Goal: Task Accomplishment & Management: Use online tool/utility

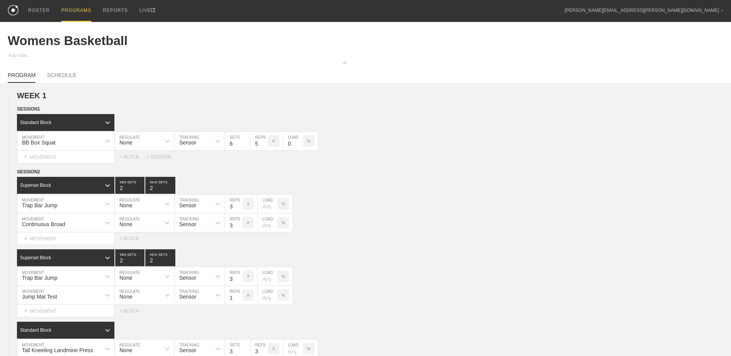
click at [65, 10] on div "PROGRAMS" at bounding box center [76, 11] width 30 height 22
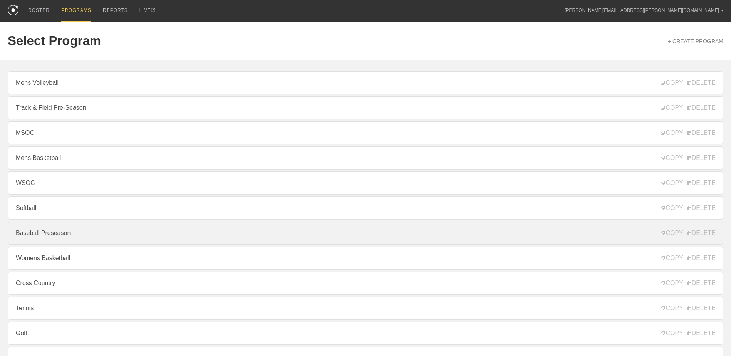
click at [169, 231] on link "Baseball Preseason" at bounding box center [365, 233] width 715 height 23
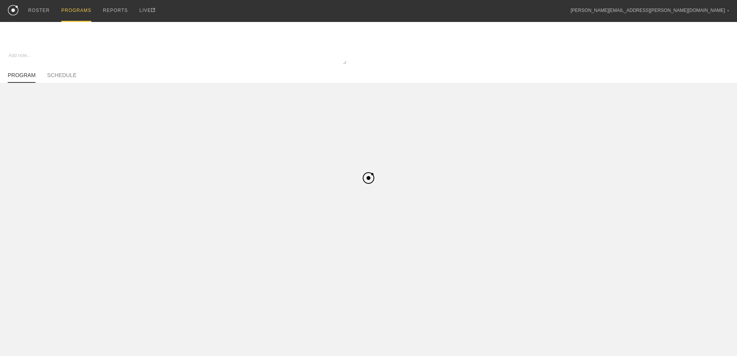
type textarea "x"
type input "Baseball Preseason"
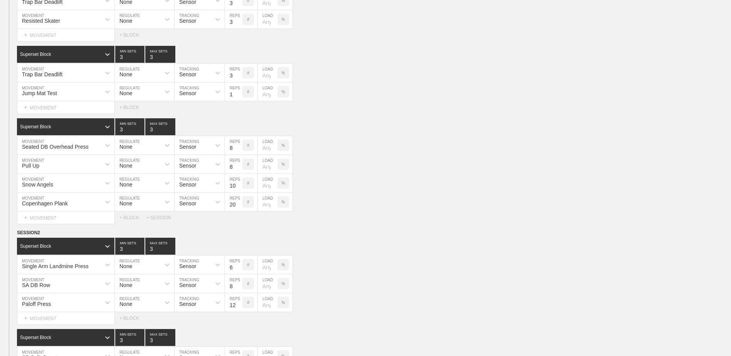
scroll to position [2428, 0]
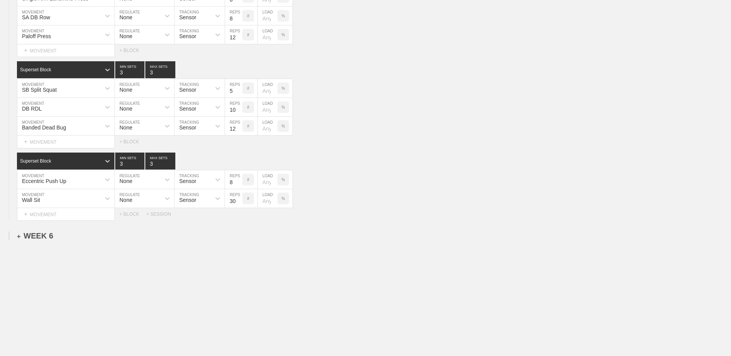
click at [29, 235] on div "+ WEEK 6" at bounding box center [35, 236] width 36 height 9
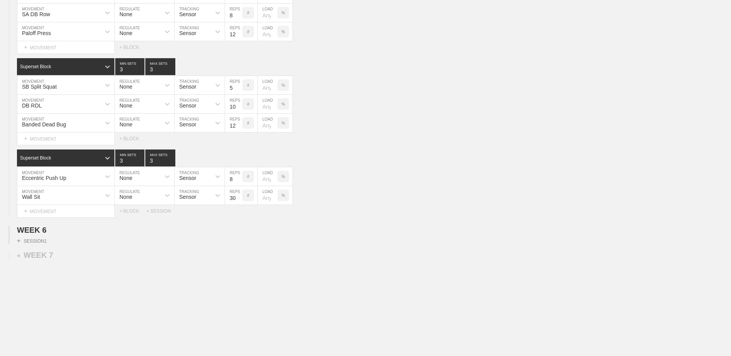
click at [30, 238] on div "+ SESSION 1" at bounding box center [365, 240] width 731 height 10
click at [32, 244] on div "+ SESSION 1" at bounding box center [32, 240] width 30 height 7
click at [46, 260] on div "+ BLOCK" at bounding box center [65, 254] width 97 height 12
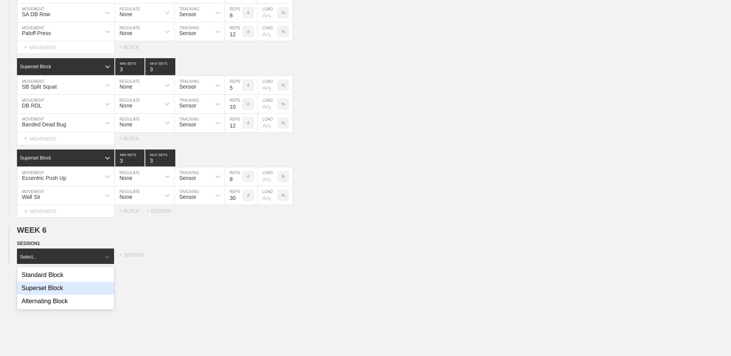
click at [57, 289] on div "Superset Block" at bounding box center [65, 288] width 97 height 13
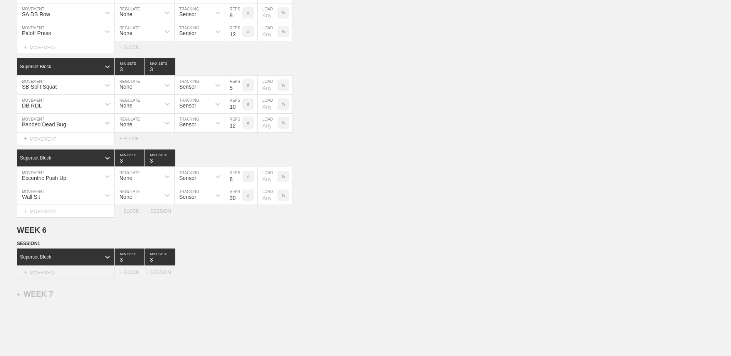
click at [57, 277] on div "+ MOVEMENT" at bounding box center [66, 272] width 98 height 13
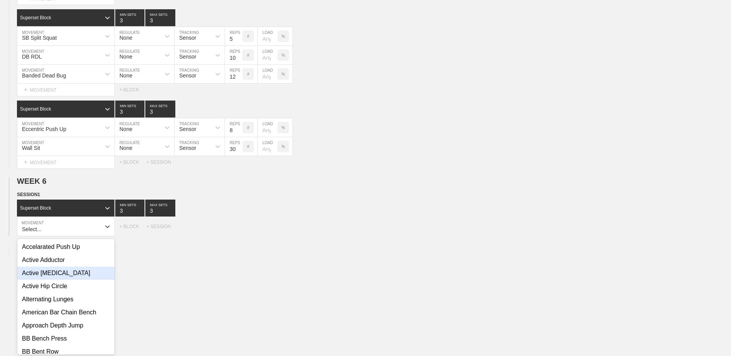
scroll to position [2482, 0]
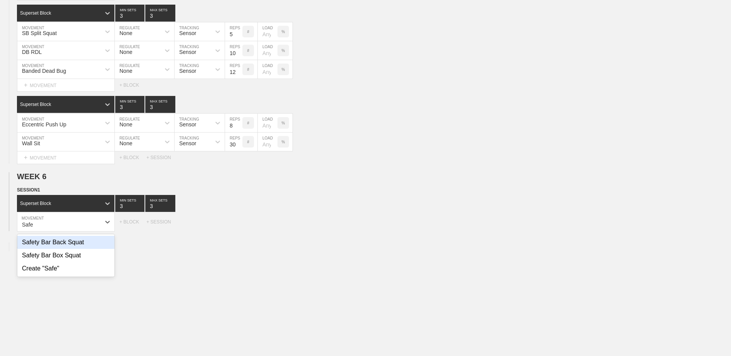
click at [67, 247] on div "Safety Bar Back Squat" at bounding box center [65, 242] width 97 height 13
type input "Safe"
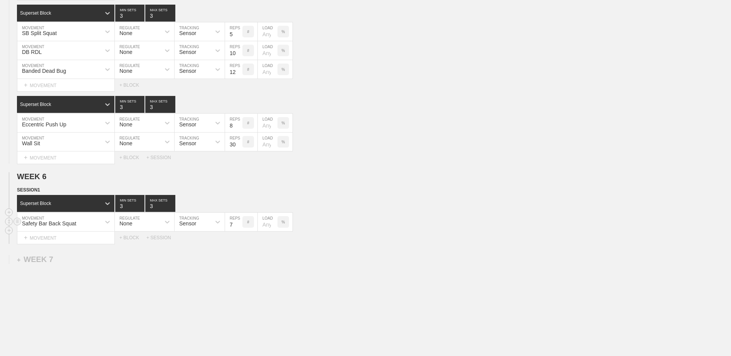
click at [238, 230] on input "7" at bounding box center [233, 222] width 17 height 18
click at [238, 230] on input "6" at bounding box center [233, 222] width 17 height 18
click at [238, 230] on input "5" at bounding box center [233, 222] width 17 height 18
click at [238, 230] on input "4" at bounding box center [233, 222] width 17 height 18
type input "3"
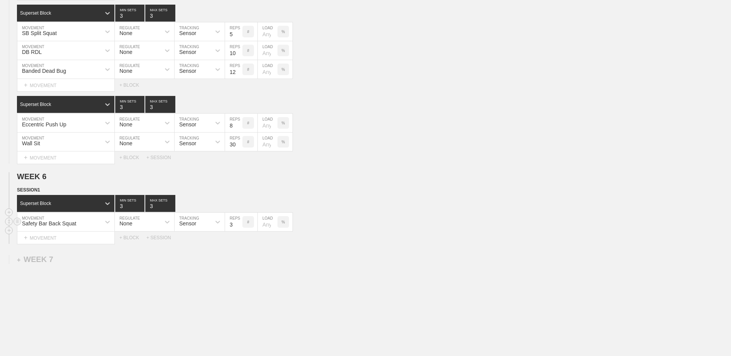
click at [238, 230] on input "3" at bounding box center [233, 222] width 17 height 18
click at [87, 244] on div "+ MOVEMENT" at bounding box center [66, 238] width 98 height 13
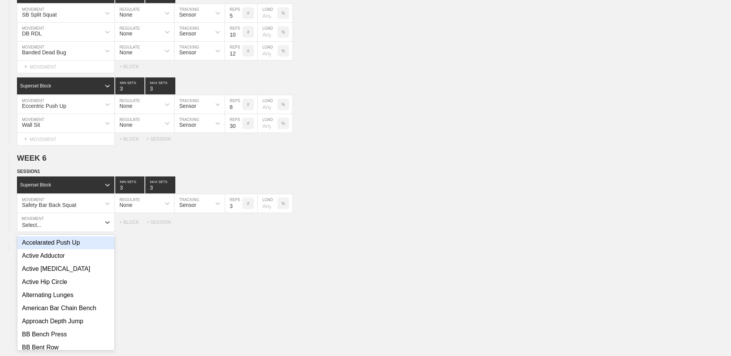
scroll to position [2501, 0]
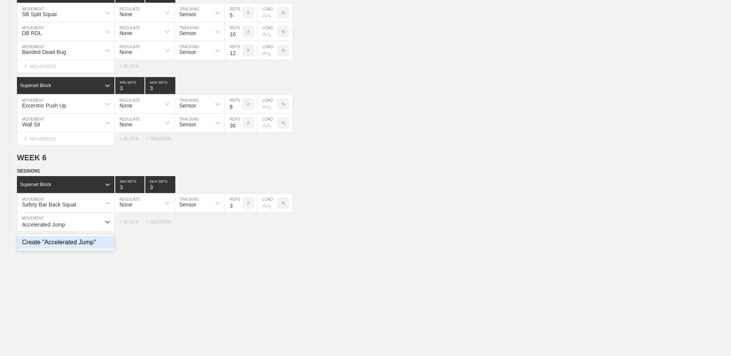
click at [86, 248] on div "Create "Accelerated Jump"" at bounding box center [65, 242] width 97 height 13
type input "Accelerated Jump"
click at [239, 230] on input "7" at bounding box center [233, 222] width 17 height 18
type input "6"
click at [239, 230] on input "6" at bounding box center [233, 222] width 17 height 18
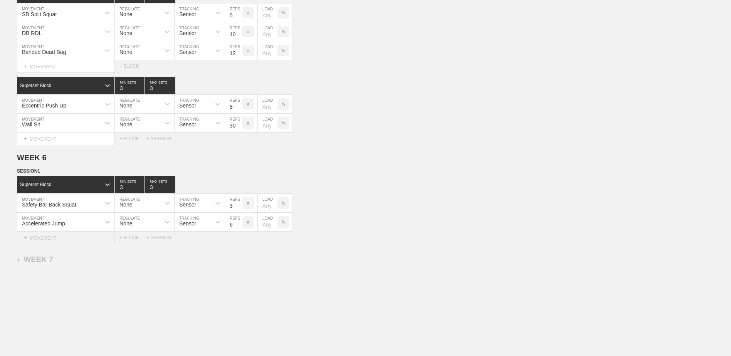
click at [75, 241] on div "+ MOVEMENT" at bounding box center [66, 238] width 98 height 13
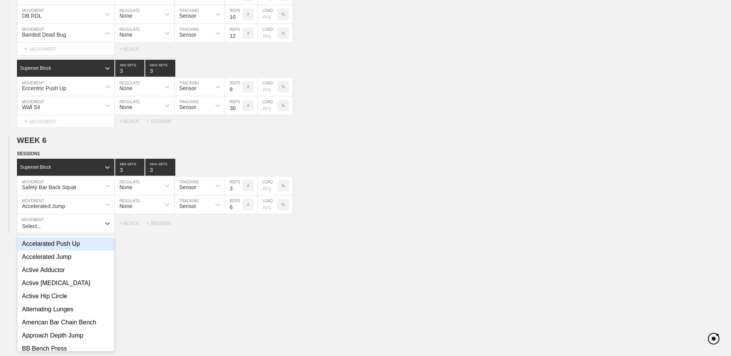
scroll to position [2520, 0]
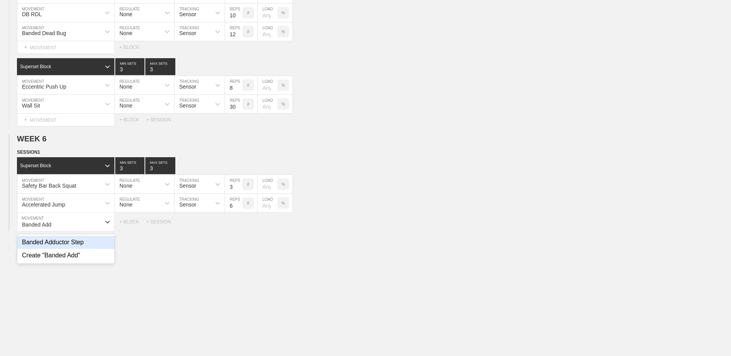
click at [75, 241] on div "Banded Adductor Step" at bounding box center [65, 242] width 97 height 13
type input "Banded Add"
click at [240, 225] on input "9" at bounding box center [233, 222] width 17 height 18
click at [240, 225] on input "10" at bounding box center [233, 222] width 17 height 18
click at [240, 225] on input "11" at bounding box center [233, 222] width 17 height 18
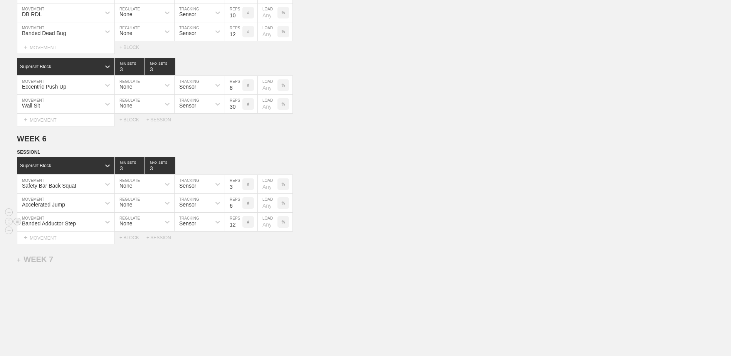
type input "12"
click at [240, 225] on input "12" at bounding box center [233, 222] width 17 height 18
click at [136, 240] on div "+ BLOCK" at bounding box center [132, 237] width 27 height 5
click at [91, 260] on div "Standard Block" at bounding box center [59, 257] width 84 height 7
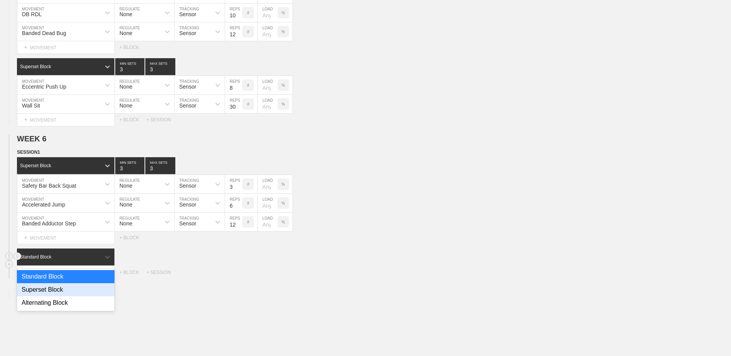
click at [77, 293] on div "Superset Block" at bounding box center [65, 289] width 97 height 13
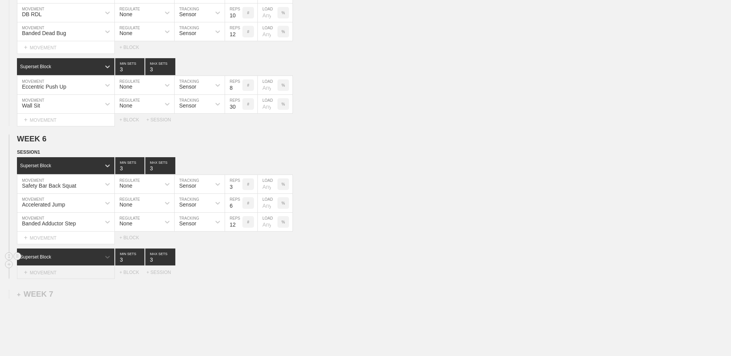
click at [75, 276] on div "+ MOVEMENT" at bounding box center [66, 272] width 98 height 13
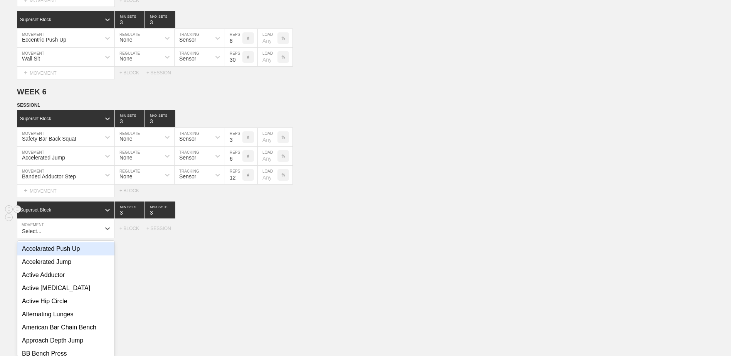
scroll to position [2573, 0]
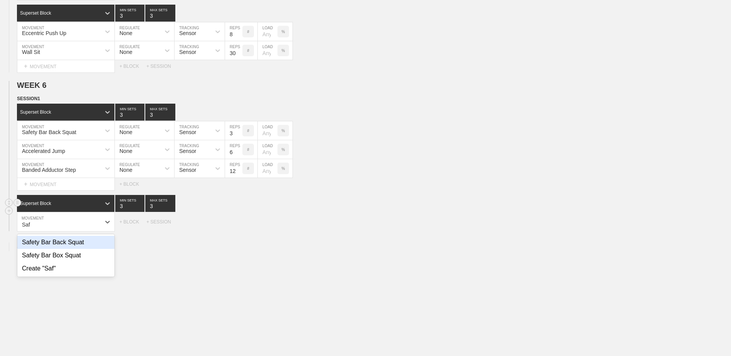
click at [76, 248] on div "Safety Bar Back Squat" at bounding box center [65, 242] width 97 height 13
type input "Saf"
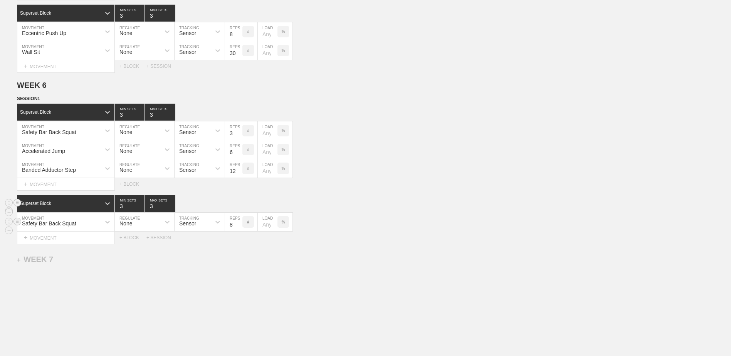
click at [242, 227] on input "8" at bounding box center [233, 222] width 17 height 18
click at [239, 229] on input "7" at bounding box center [233, 222] width 17 height 18
click at [239, 229] on input "6" at bounding box center [233, 222] width 17 height 18
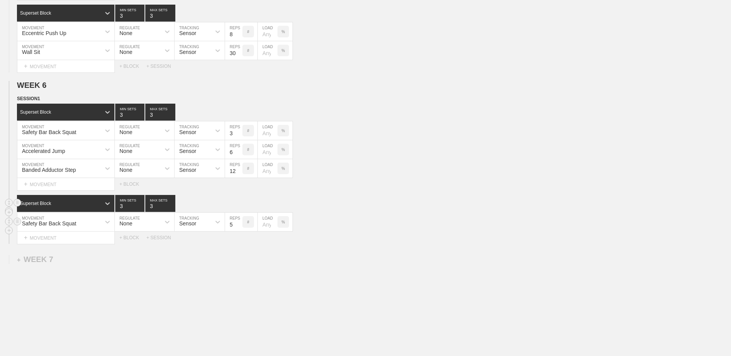
click at [239, 229] on input "5" at bounding box center [233, 222] width 17 height 18
click at [239, 229] on input "4" at bounding box center [233, 222] width 17 height 18
type input "3"
click at [239, 229] on input "3" at bounding box center [233, 222] width 17 height 18
click at [93, 244] on div "+ MOVEMENT" at bounding box center [66, 238] width 98 height 13
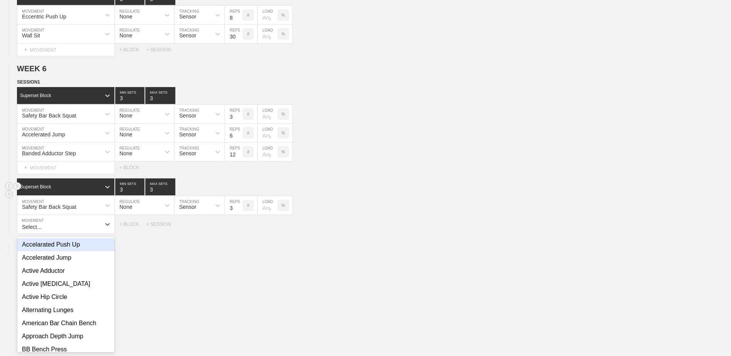
scroll to position [2592, 0]
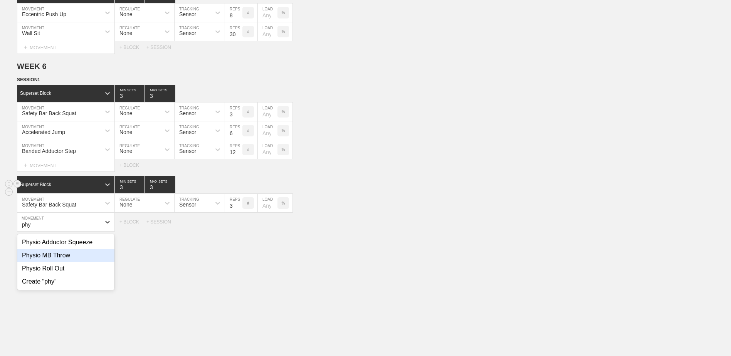
click at [87, 258] on div "Physio MB Throw" at bounding box center [65, 255] width 97 height 13
type input "phy"
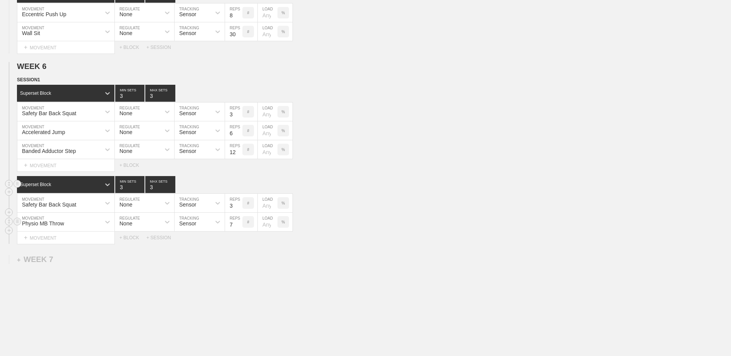
click at [240, 228] on input "7" at bounding box center [233, 222] width 17 height 18
click at [240, 228] on input "6" at bounding box center [233, 222] width 17 height 18
click at [240, 228] on input "5" at bounding box center [233, 222] width 17 height 18
click at [240, 228] on input "4" at bounding box center [233, 222] width 17 height 18
type input "3"
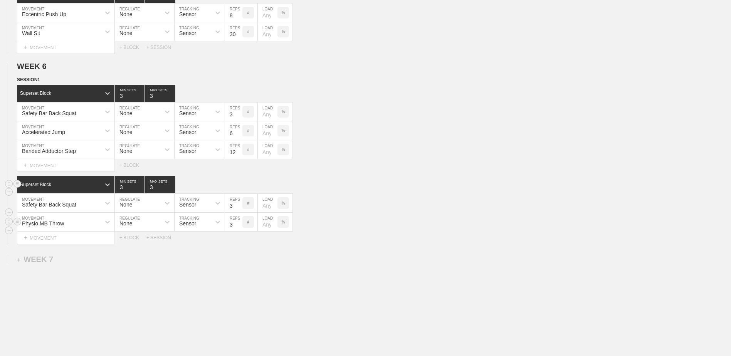
click at [240, 228] on input "3" at bounding box center [233, 222] width 17 height 18
click at [65, 243] on div "+ MOVEMENT" at bounding box center [66, 238] width 98 height 13
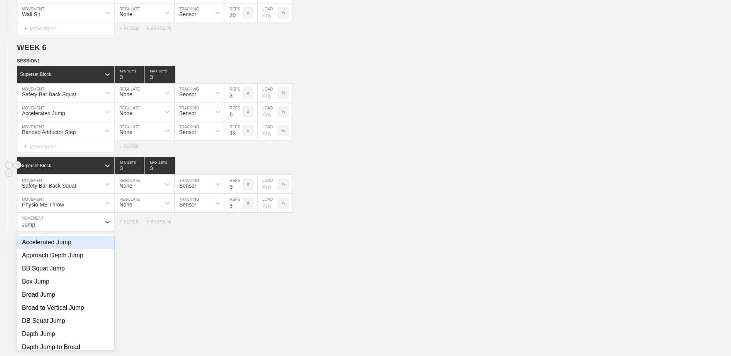
scroll to position [63, 0]
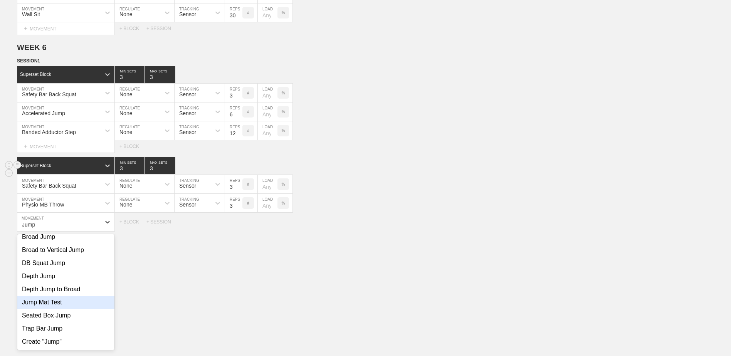
click at [56, 306] on div "Jump Mat Test" at bounding box center [65, 302] width 97 height 13
type input "Jump"
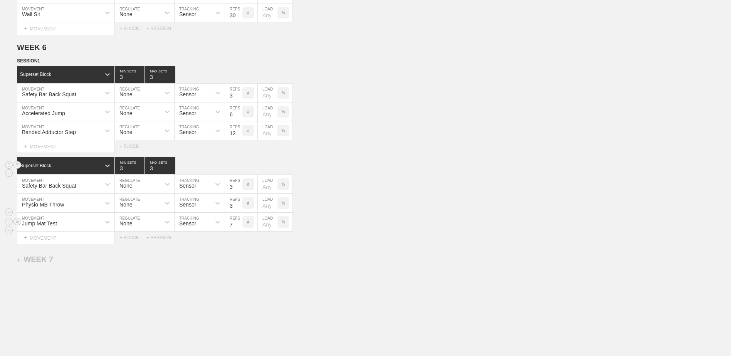
click at [239, 230] on input "7" at bounding box center [233, 222] width 17 height 18
click at [239, 230] on input "6" at bounding box center [233, 222] width 17 height 18
click at [239, 230] on input "5" at bounding box center [233, 222] width 17 height 18
click at [239, 230] on input "4" at bounding box center [233, 222] width 17 height 18
click at [239, 230] on input "3" at bounding box center [233, 222] width 17 height 18
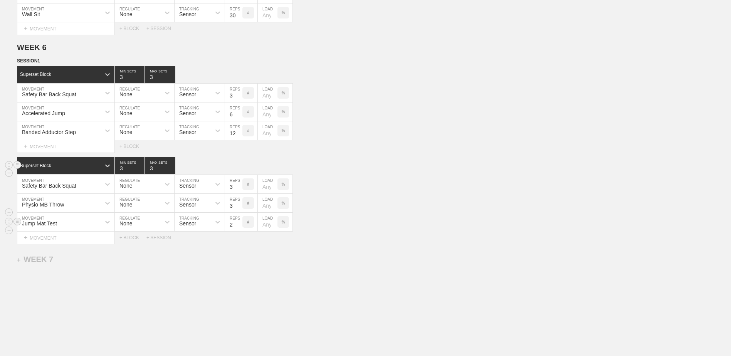
click at [239, 230] on input "2" at bounding box center [233, 222] width 17 height 18
type input "1"
click at [239, 230] on input "1" at bounding box center [233, 222] width 17 height 18
click at [452, 244] on div "Select... MOVEMENT + MOVEMENT + BLOCK + SESSION" at bounding box center [365, 238] width 731 height 12
click at [129, 240] on div "+ BLOCK" at bounding box center [132, 237] width 27 height 5
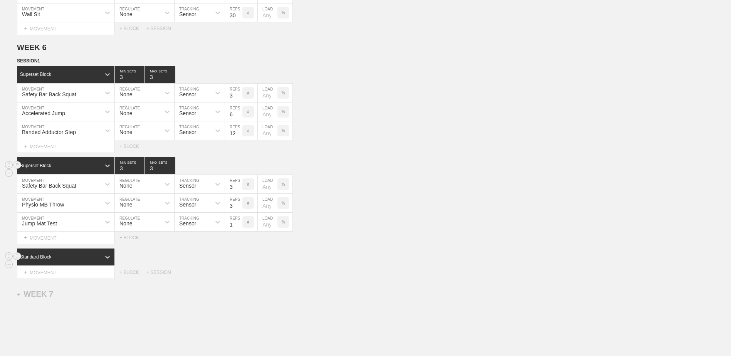
click at [89, 260] on div "Standard Block" at bounding box center [59, 257] width 84 height 7
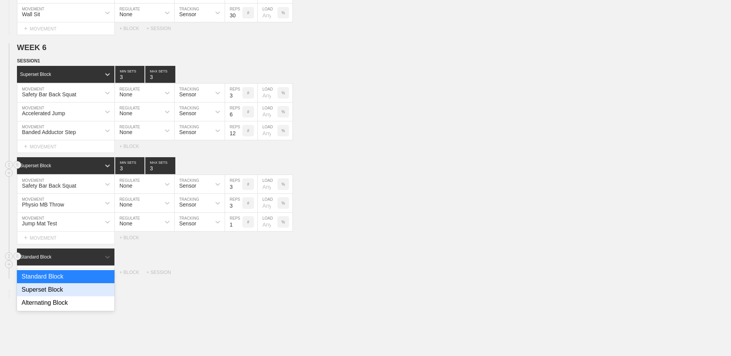
click at [86, 288] on div "Superset Block" at bounding box center [65, 289] width 97 height 13
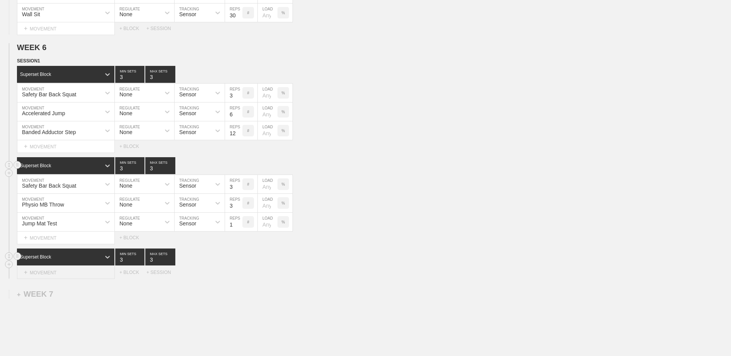
click at [76, 275] on div "+ MOVEMENT" at bounding box center [66, 272] width 98 height 13
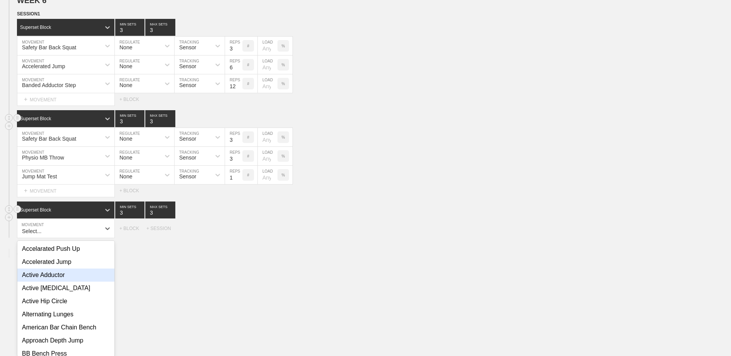
scroll to position [2664, 0]
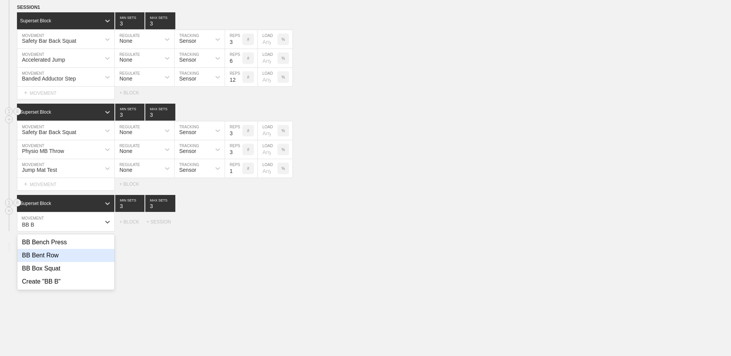
click at [82, 259] on div "BB Bent Row" at bounding box center [65, 255] width 97 height 13
type input "BB B"
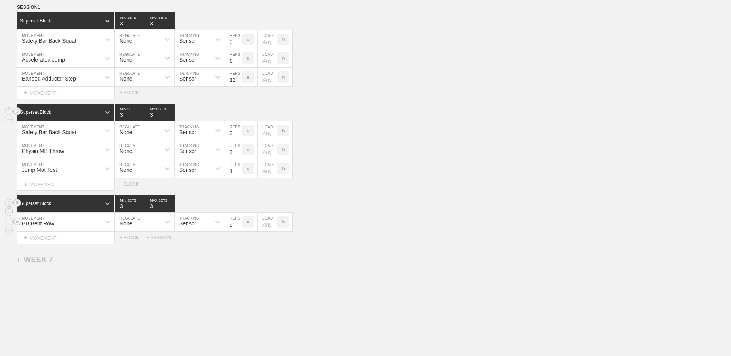
click at [238, 227] on input "9" at bounding box center [233, 222] width 17 height 18
type input "10"
click at [238, 227] on input "10" at bounding box center [233, 222] width 17 height 18
click at [92, 241] on div "+ MOVEMENT" at bounding box center [66, 238] width 98 height 13
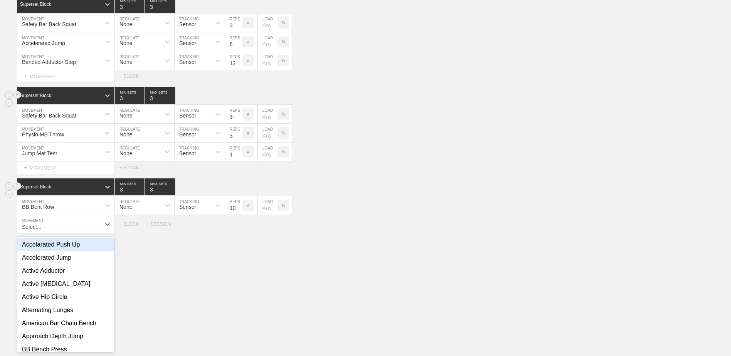
scroll to position [2683, 0]
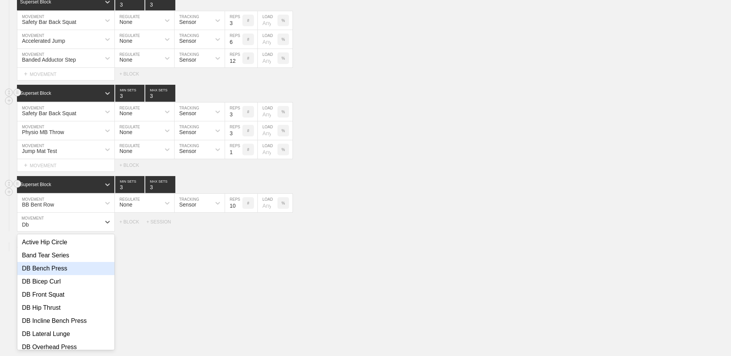
click at [63, 275] on div "DB Bench Press" at bounding box center [65, 268] width 97 height 13
type input "Db"
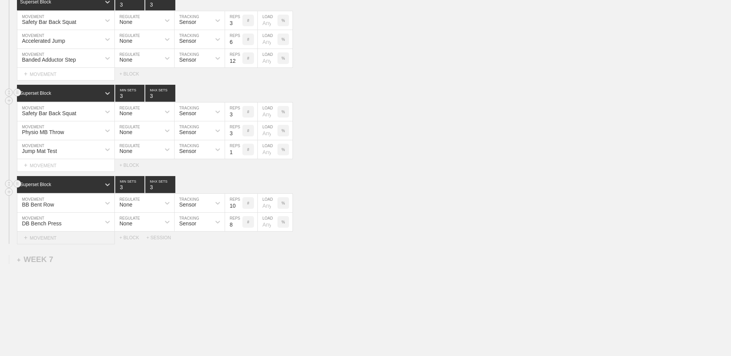
click at [73, 242] on div "+ MOVEMENT" at bounding box center [66, 238] width 98 height 13
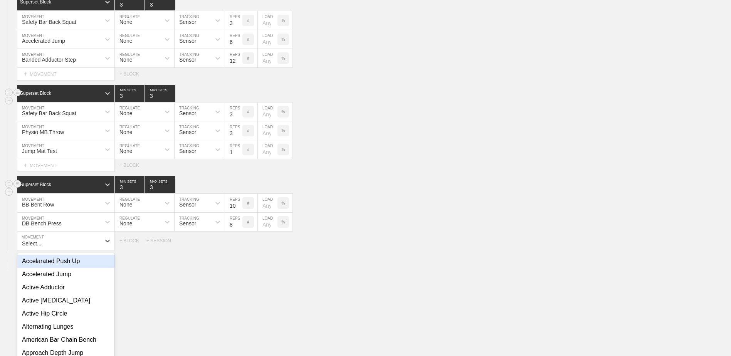
scroll to position [2702, 0]
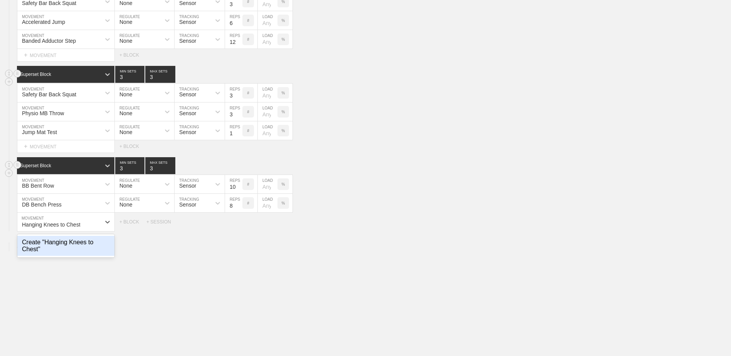
click at [71, 252] on div "Create "Hanging Knees to Chest"" at bounding box center [65, 246] width 97 height 20
type input "Hanging Knees to Chest"
click at [240, 225] on input "9" at bounding box center [233, 222] width 17 height 18
type input "10"
click at [240, 225] on input "10" at bounding box center [233, 222] width 17 height 18
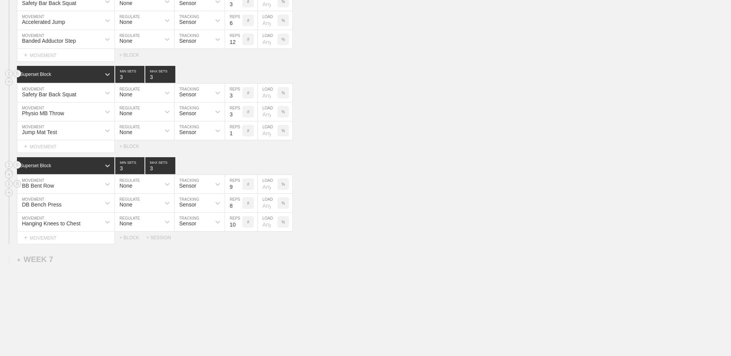
click at [238, 191] on input "9" at bounding box center [233, 184] width 17 height 18
type input "8"
click at [238, 191] on input "8" at bounding box center [233, 184] width 17 height 18
drag, startPoint x: 250, startPoint y: 256, endPoint x: 278, endPoint y: 304, distance: 55.1
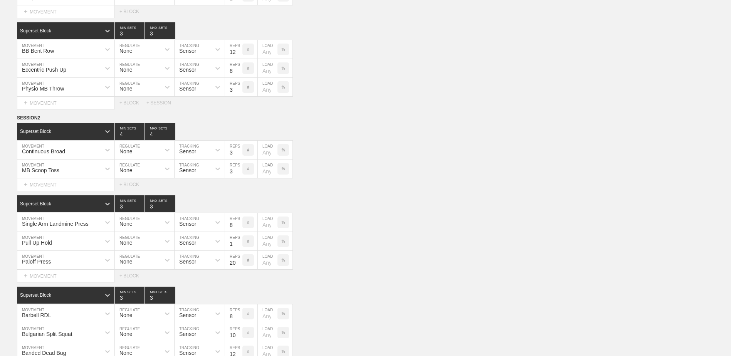
scroll to position [0, 0]
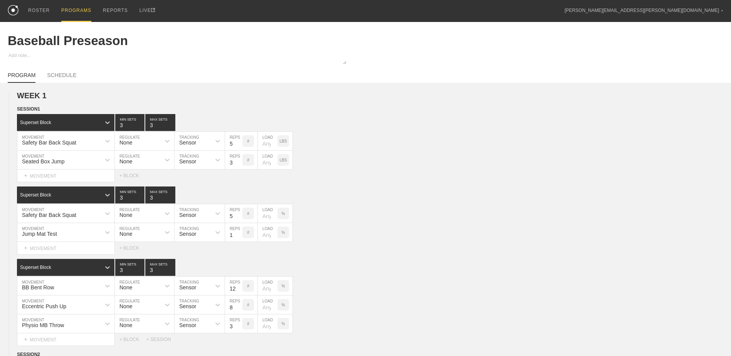
click at [76, 18] on div "PROGRAMS" at bounding box center [76, 11] width 30 height 22
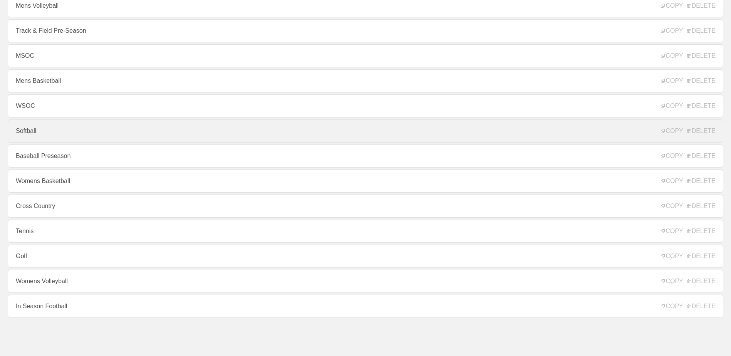
scroll to position [83, 0]
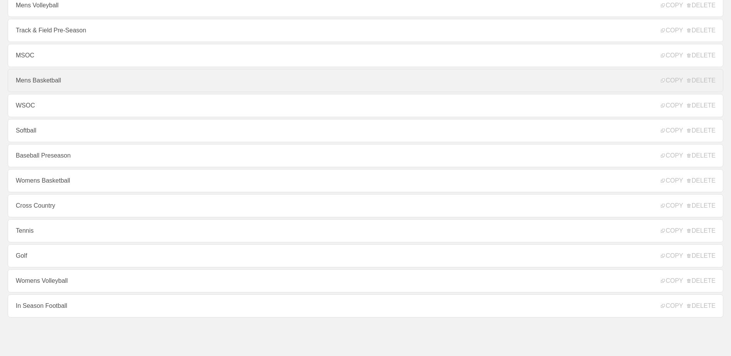
click at [92, 82] on link "Mens Basketball" at bounding box center [365, 80] width 715 height 23
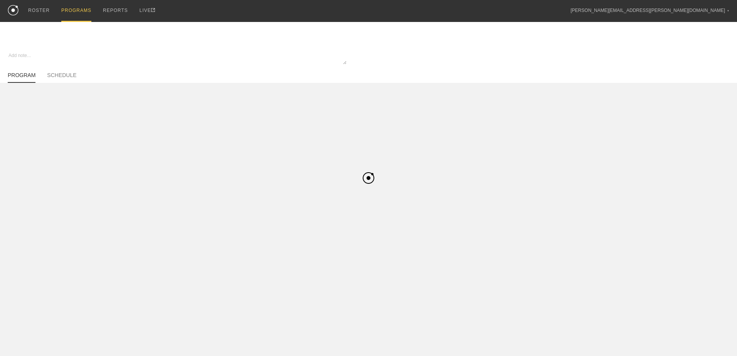
type textarea "x"
type input "Mens Basketball"
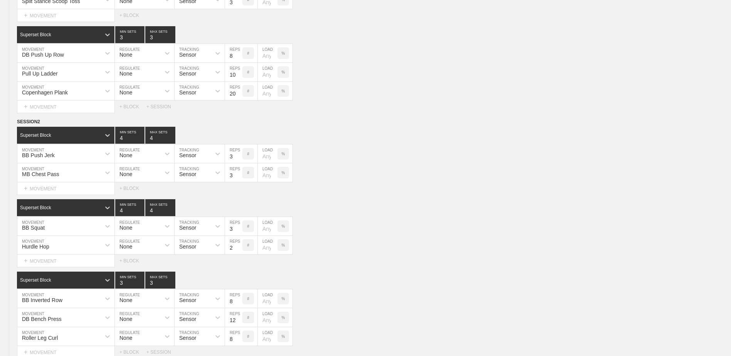
scroll to position [2183, 0]
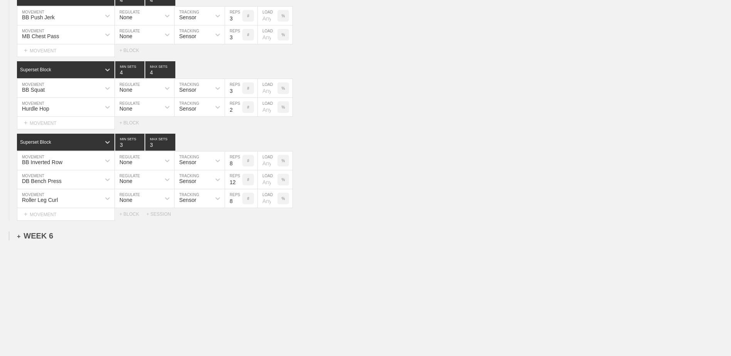
click at [38, 237] on div "+ WEEK 6" at bounding box center [35, 236] width 36 height 9
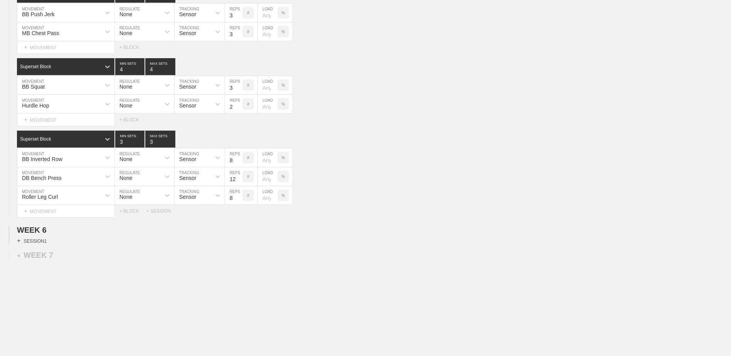
click at [44, 242] on div "+ SESSION 1" at bounding box center [32, 240] width 30 height 7
click at [54, 260] on div "+ BLOCK" at bounding box center [65, 254] width 97 height 12
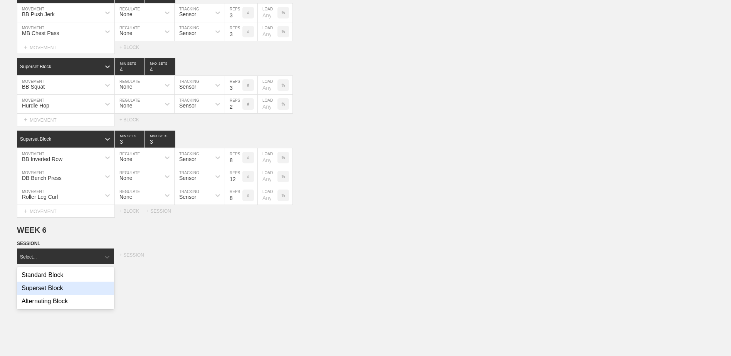
click at [64, 290] on div "Superset Block" at bounding box center [65, 288] width 97 height 13
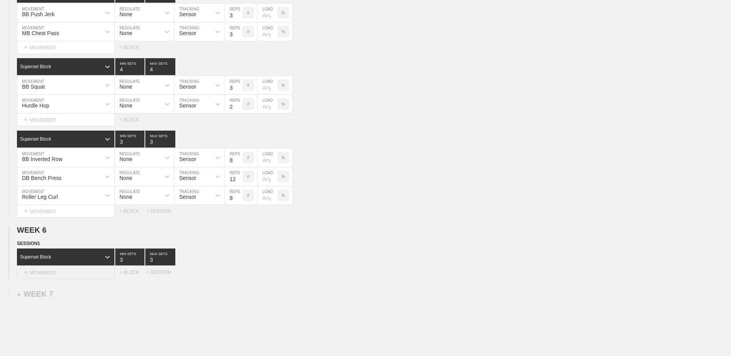
click at [59, 279] on div "+ MOVEMENT" at bounding box center [66, 272] width 98 height 13
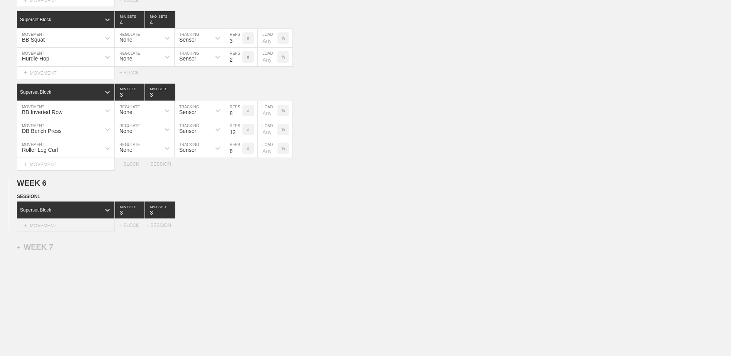
scroll to position [2236, 0]
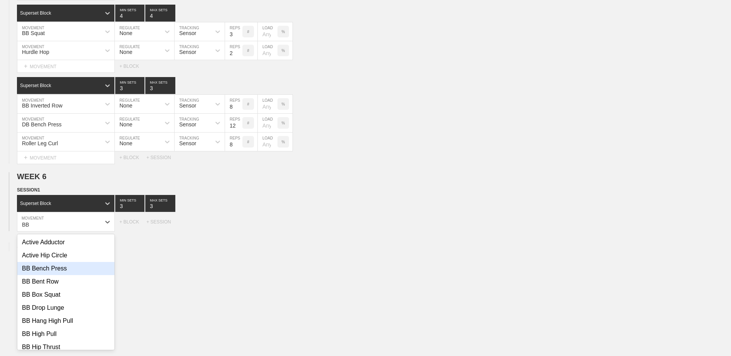
type input "B"
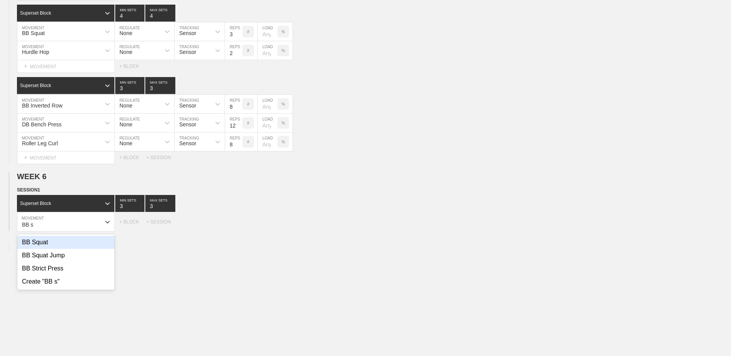
click at [50, 244] on div "BB Squat" at bounding box center [65, 242] width 97 height 13
type input "BB s"
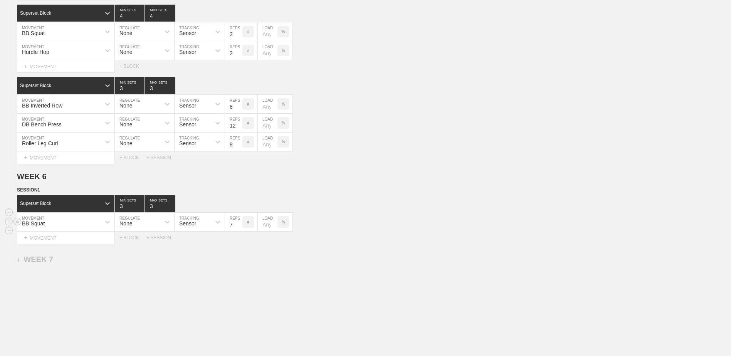
click at [239, 230] on input "7" at bounding box center [233, 222] width 17 height 18
click at [239, 230] on input "6" at bounding box center [233, 222] width 17 height 18
click at [239, 230] on input "5" at bounding box center [233, 222] width 17 height 18
click at [239, 230] on input "4" at bounding box center [233, 222] width 17 height 18
type input "3"
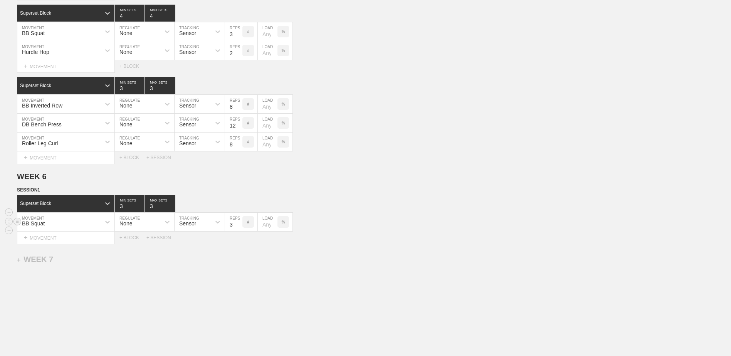
click at [239, 230] on input "3" at bounding box center [233, 222] width 17 height 18
click at [102, 239] on div "+ MOVEMENT" at bounding box center [66, 238] width 98 height 13
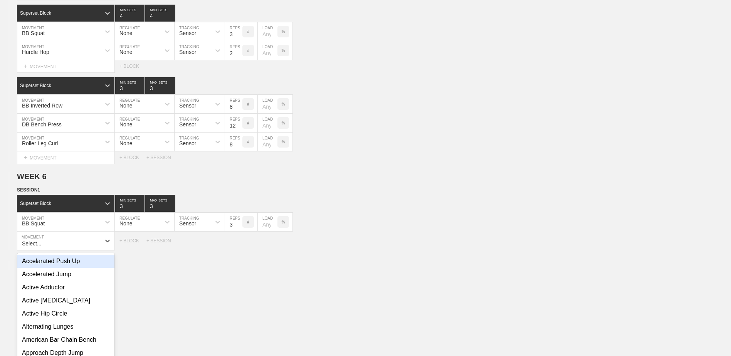
scroll to position [2255, 0]
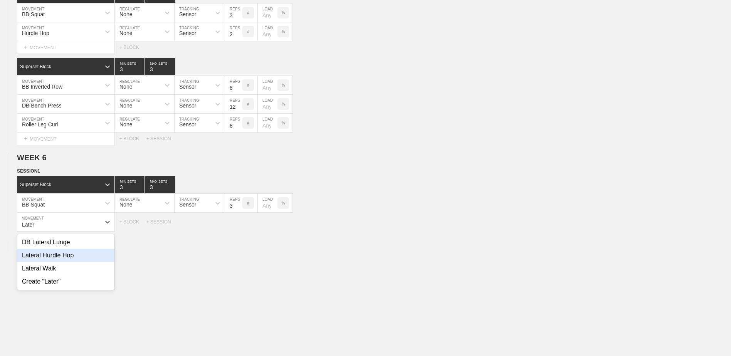
click at [89, 257] on div "Lateral Hurdle Hop" at bounding box center [65, 255] width 97 height 13
type input "Later"
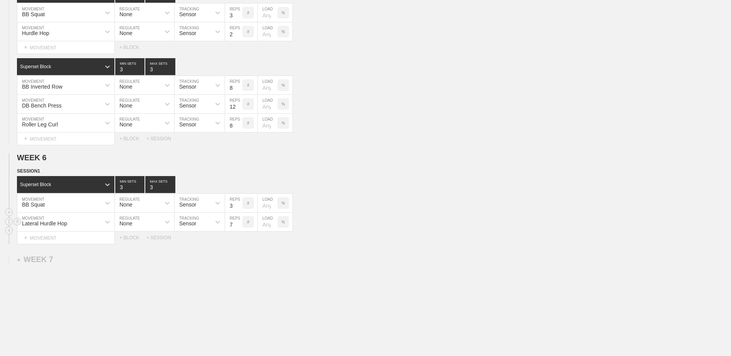
click at [238, 230] on input "7" at bounding box center [233, 222] width 17 height 18
click at [238, 230] on input "6" at bounding box center [233, 222] width 17 height 18
click at [238, 230] on input "5" at bounding box center [233, 222] width 17 height 18
click at [238, 230] on input "4" at bounding box center [233, 222] width 17 height 18
click at [238, 230] on input "3" at bounding box center [233, 222] width 17 height 18
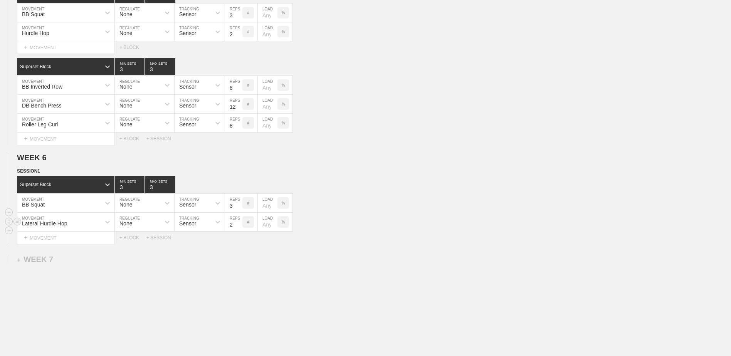
type input "2"
click at [238, 230] on input "2" at bounding box center [233, 222] width 17 height 18
click at [134, 238] on div "+ BLOCK" at bounding box center [132, 237] width 27 height 5
click at [94, 259] on div "Standard Block" at bounding box center [59, 257] width 84 height 7
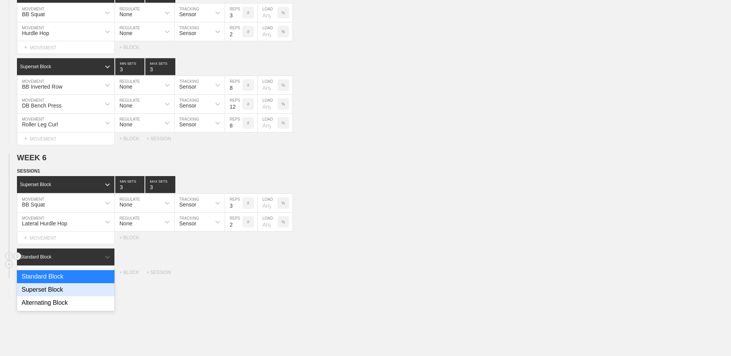
click at [79, 290] on div "Superset Block" at bounding box center [65, 289] width 97 height 13
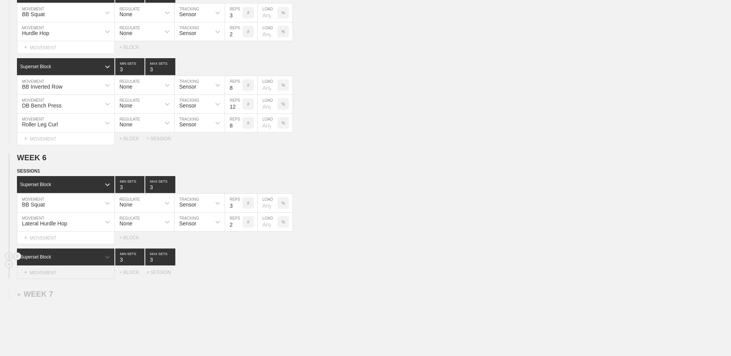
click at [67, 274] on div "+ MOVEMENT" at bounding box center [66, 272] width 98 height 13
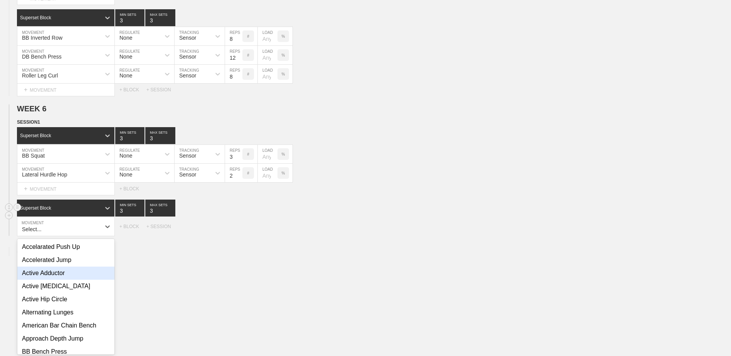
scroll to position [2309, 0]
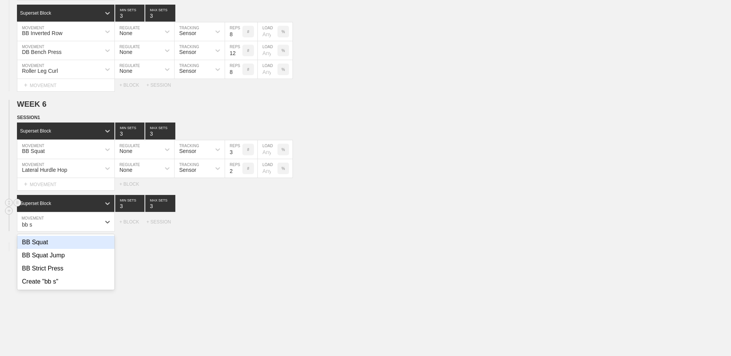
click at [62, 242] on div "BB Squat" at bounding box center [65, 242] width 97 height 13
type input "bb s"
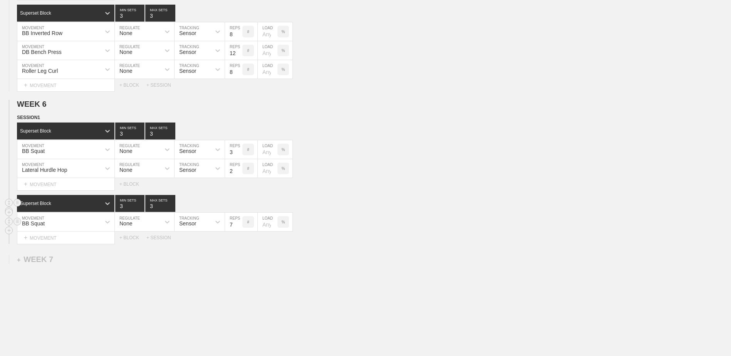
click at [238, 229] on input "7" at bounding box center [233, 222] width 17 height 18
click at [238, 229] on input "6" at bounding box center [233, 222] width 17 height 18
click at [238, 229] on input "5" at bounding box center [233, 222] width 17 height 18
click at [238, 229] on input "4" at bounding box center [233, 222] width 17 height 18
type input "3"
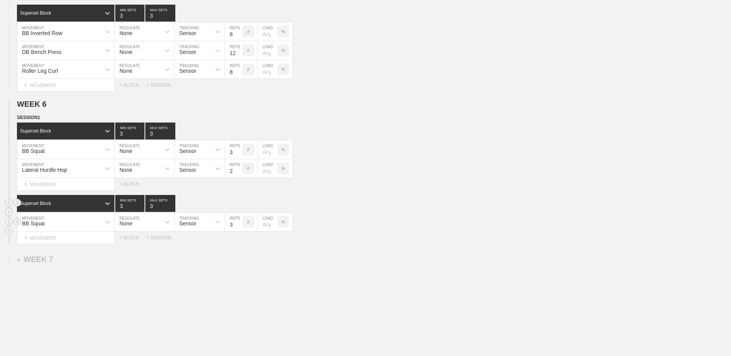
click at [238, 229] on input "3" at bounding box center [233, 222] width 17 height 18
click at [55, 241] on div "+ MOVEMENT" at bounding box center [66, 238] width 98 height 13
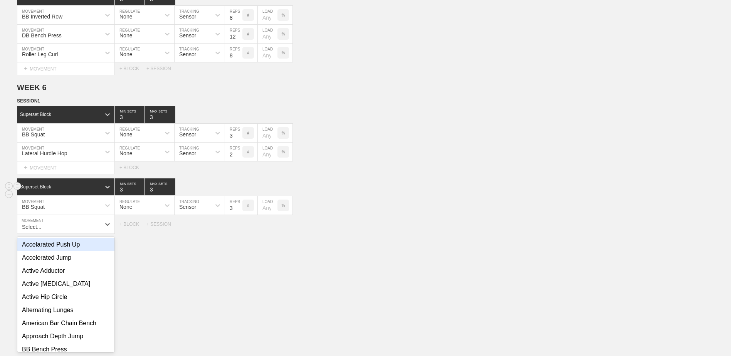
scroll to position [2328, 0]
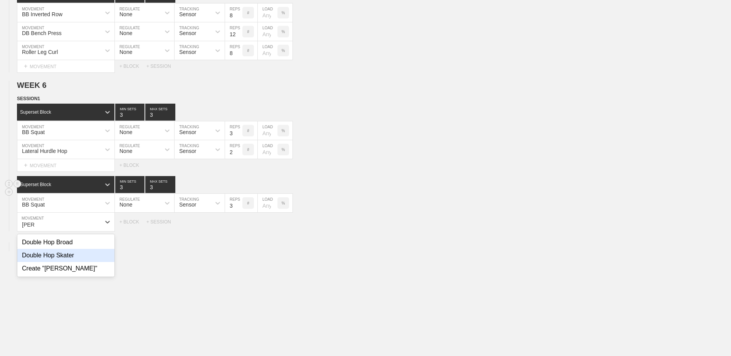
click at [64, 254] on div "Double Hop Skater" at bounding box center [65, 255] width 97 height 13
type input "[PERSON_NAME]"
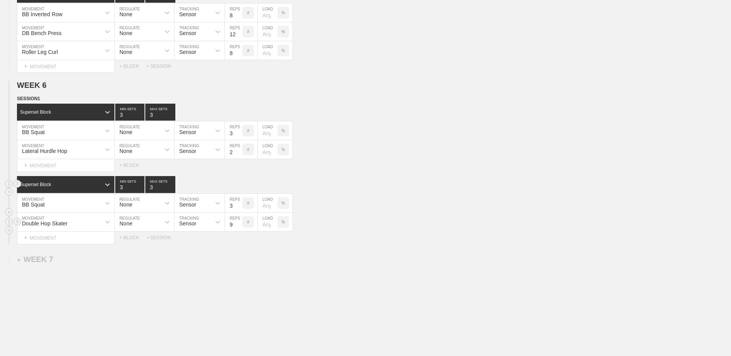
click at [238, 225] on input "9" at bounding box center [233, 222] width 17 height 18
click at [238, 225] on input "10" at bounding box center [233, 222] width 17 height 18
click at [238, 225] on input "11" at bounding box center [233, 222] width 17 height 18
type input "10"
click at [237, 229] on input "10" at bounding box center [233, 222] width 17 height 18
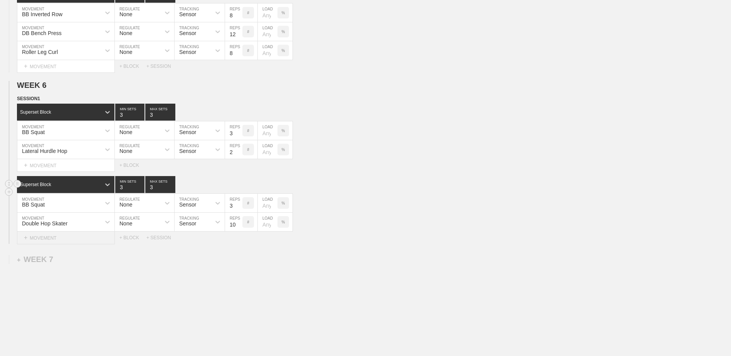
click at [79, 244] on div "+ MOVEMENT" at bounding box center [66, 238] width 98 height 13
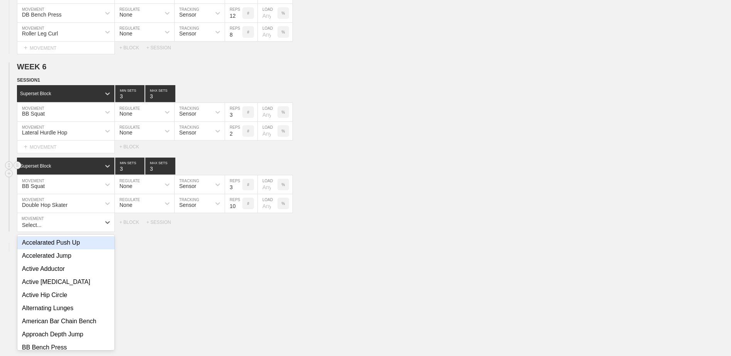
scroll to position [2347, 0]
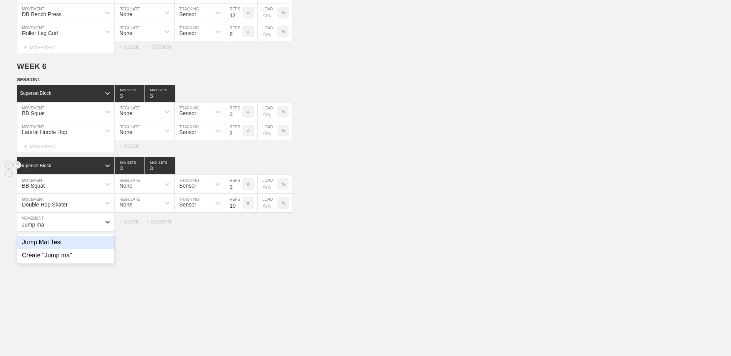
click at [79, 246] on div "Jump Mat Test" at bounding box center [65, 242] width 97 height 13
type input "Jump ma"
click at [238, 230] on input "7" at bounding box center [233, 222] width 17 height 18
click at [238, 230] on input "6" at bounding box center [233, 222] width 17 height 18
click at [238, 230] on input "5" at bounding box center [233, 222] width 17 height 18
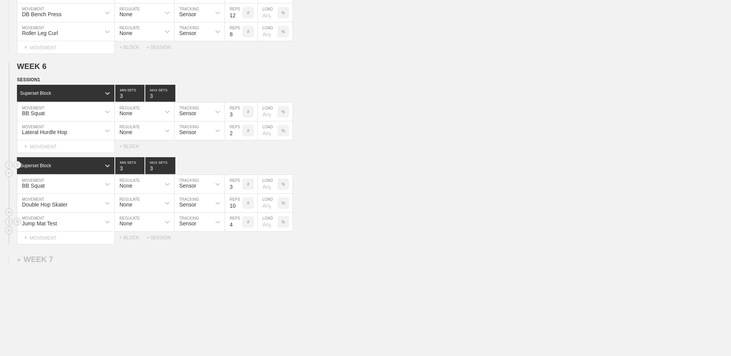
click at [238, 230] on input "4" at bounding box center [233, 222] width 17 height 18
click at [238, 230] on input "3" at bounding box center [233, 222] width 17 height 18
click at [238, 230] on input "2" at bounding box center [233, 222] width 17 height 18
click at [238, 230] on input "1" at bounding box center [233, 222] width 17 height 18
type input "1"
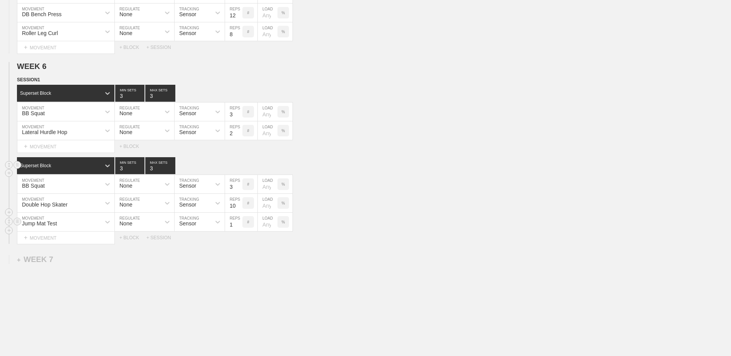
click at [238, 230] on input "1" at bounding box center [233, 222] width 17 height 18
click at [128, 240] on div "+ BLOCK" at bounding box center [132, 237] width 27 height 5
click at [68, 260] on div "Standard Block" at bounding box center [59, 257] width 84 height 7
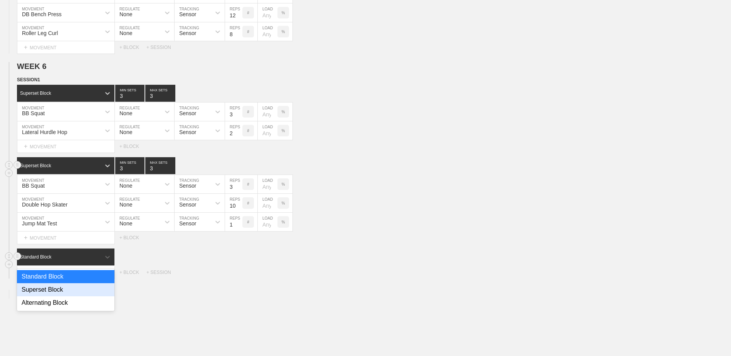
click at [74, 296] on div "Superset Block" at bounding box center [65, 289] width 97 height 13
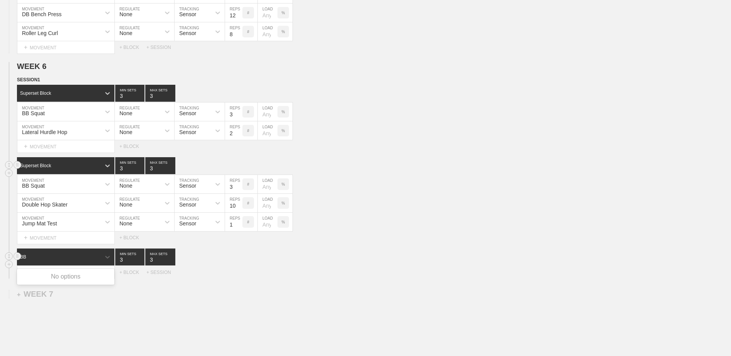
type input "B"
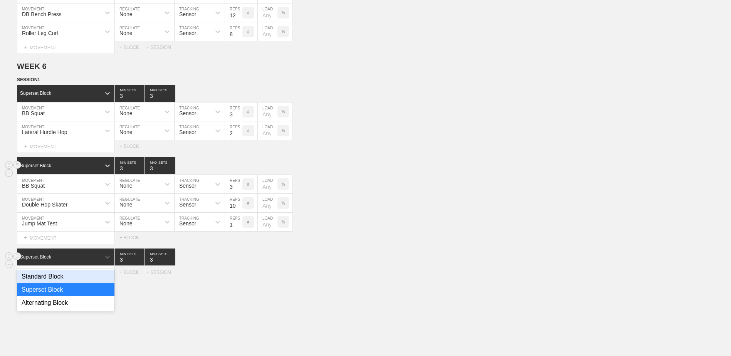
click at [74, 296] on div "Superset Block" at bounding box center [65, 289] width 97 height 13
click at [67, 273] on div "+ MOVEMENT" at bounding box center [66, 272] width 98 height 13
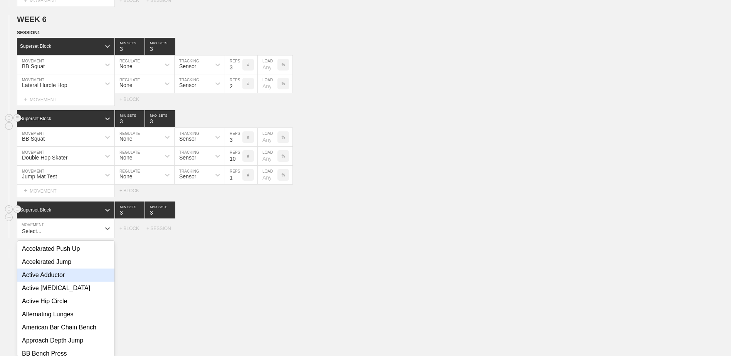
scroll to position [2400, 0]
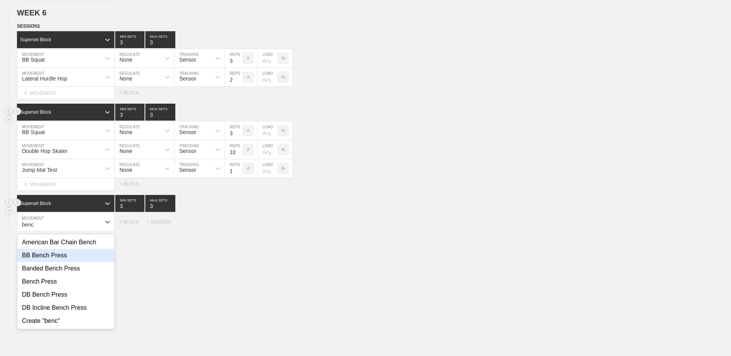
click at [71, 262] on div "BB Bench Press" at bounding box center [65, 255] width 97 height 13
type input "benc"
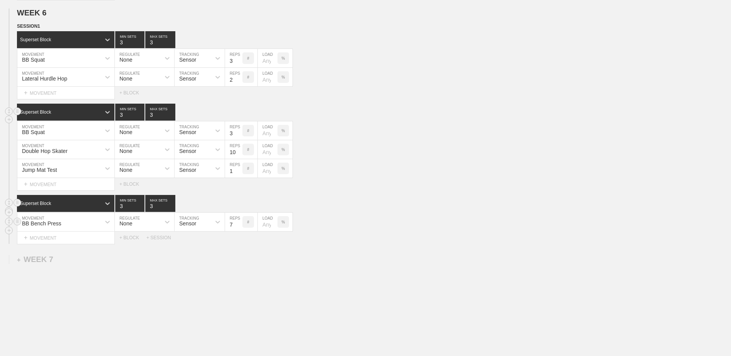
click at [238, 229] on input "7" at bounding box center [233, 222] width 17 height 18
click at [238, 229] on input "6" at bounding box center [233, 222] width 17 height 18
click at [238, 229] on input "5" at bounding box center [233, 222] width 17 height 18
click at [238, 229] on input "4" at bounding box center [233, 222] width 17 height 18
type input "3"
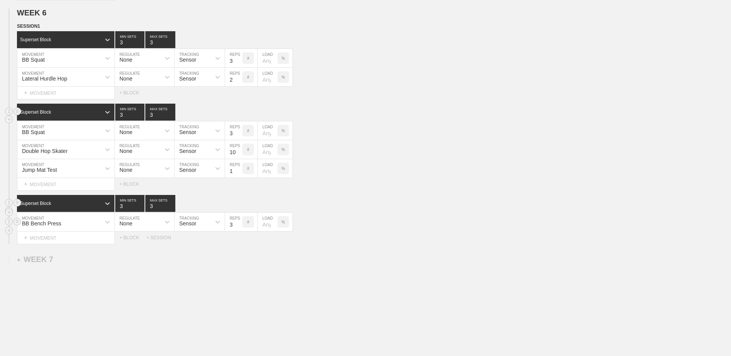
click at [238, 229] on input "3" at bounding box center [233, 222] width 17 height 18
type input "4"
click at [141, 208] on input "4" at bounding box center [129, 203] width 29 height 17
type input "4"
click at [171, 206] on input "4" at bounding box center [160, 203] width 30 height 17
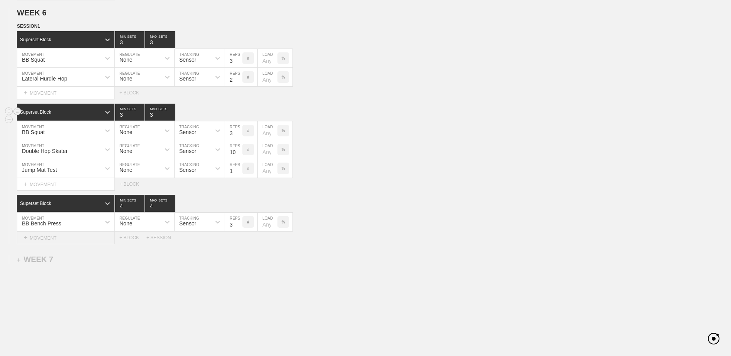
click at [91, 239] on div "+ MOVEMENT" at bounding box center [66, 238] width 98 height 13
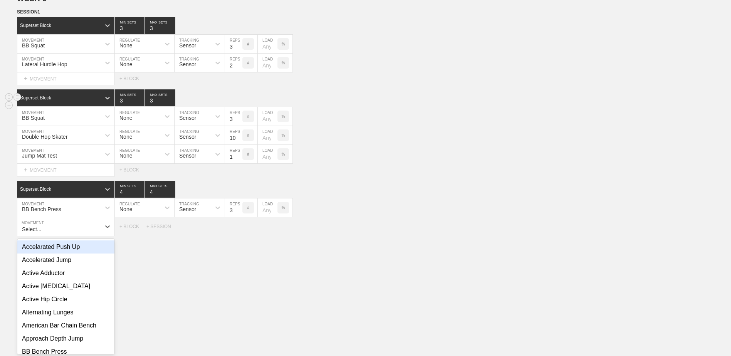
scroll to position [2419, 0]
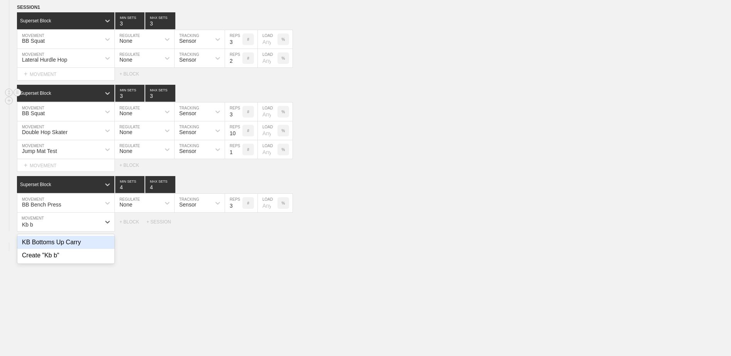
click at [86, 242] on div "KB Bottoms Up Carry" at bounding box center [65, 242] width 97 height 13
type input "Kb b"
click at [237, 228] on input "7" at bounding box center [233, 222] width 17 height 18
click at [237, 228] on input "6" at bounding box center [233, 222] width 17 height 18
click at [237, 228] on input "5" at bounding box center [233, 222] width 17 height 18
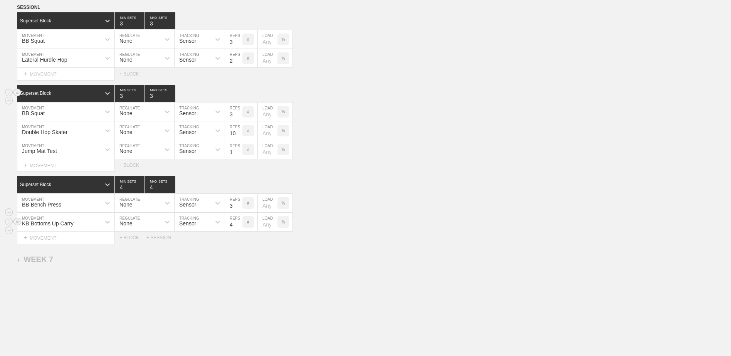
click at [237, 228] on input "4" at bounding box center [233, 222] width 17 height 18
click at [237, 228] on input "3" at bounding box center [233, 222] width 17 height 18
click at [237, 228] on input "2" at bounding box center [233, 222] width 17 height 18
type input "1"
click at [237, 228] on input "1" at bounding box center [233, 222] width 17 height 18
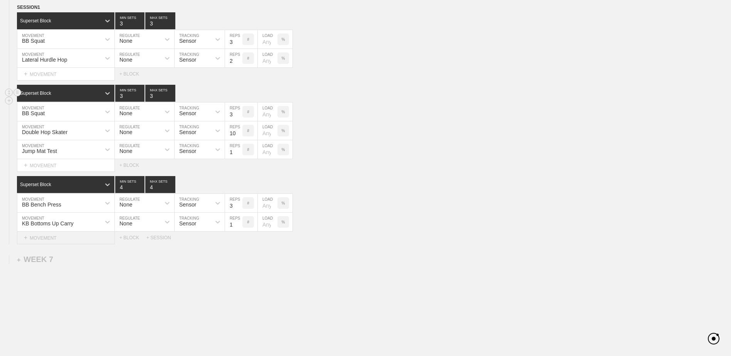
click at [44, 240] on div "+ MOVEMENT" at bounding box center [66, 238] width 98 height 13
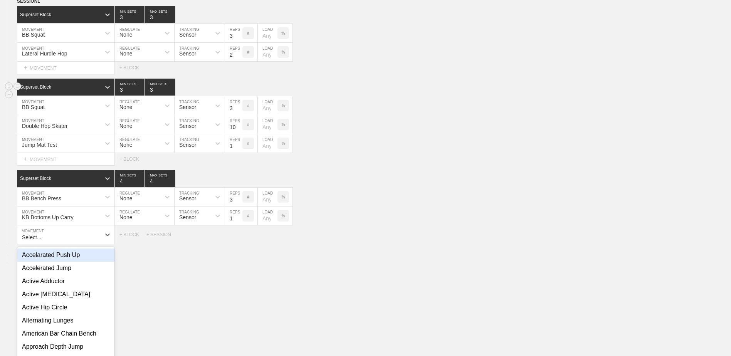
scroll to position [2438, 0]
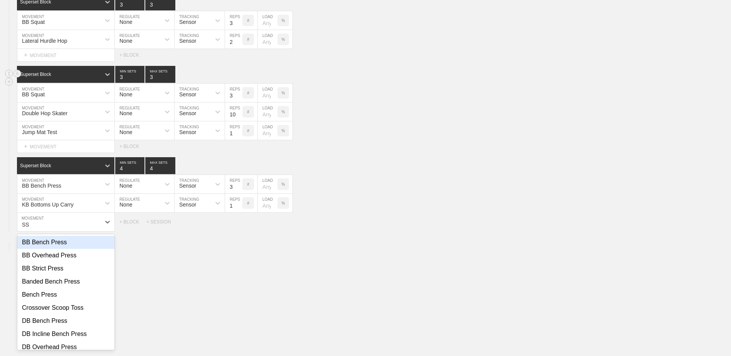
type input "S"
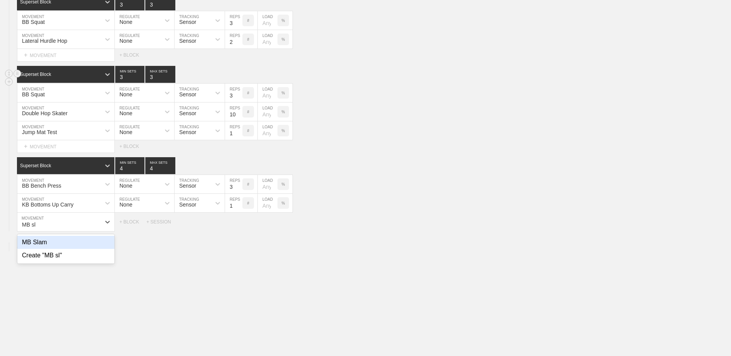
click at [44, 245] on div "MB Slam" at bounding box center [65, 242] width 97 height 13
type input "MB sl"
click at [238, 230] on input "7" at bounding box center [233, 222] width 17 height 18
click at [238, 230] on input "6" at bounding box center [233, 222] width 17 height 18
click at [238, 230] on input "5" at bounding box center [233, 222] width 17 height 18
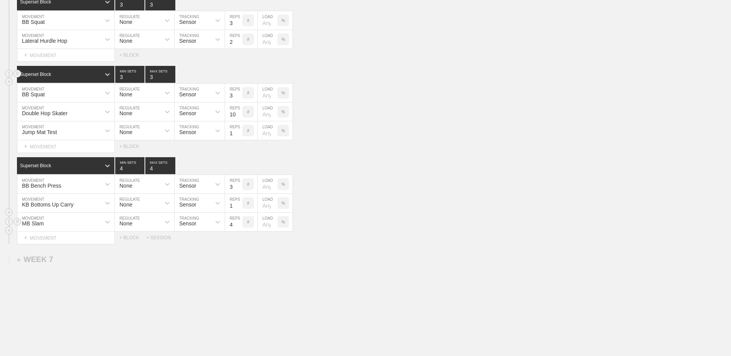
click at [238, 230] on input "4" at bounding box center [233, 222] width 17 height 18
type input "3"
click at [238, 230] on input "3" at bounding box center [233, 222] width 17 height 18
click at [129, 240] on div "+ BLOCK" at bounding box center [132, 237] width 27 height 5
click at [73, 258] on div "Standard Block" at bounding box center [59, 257] width 84 height 7
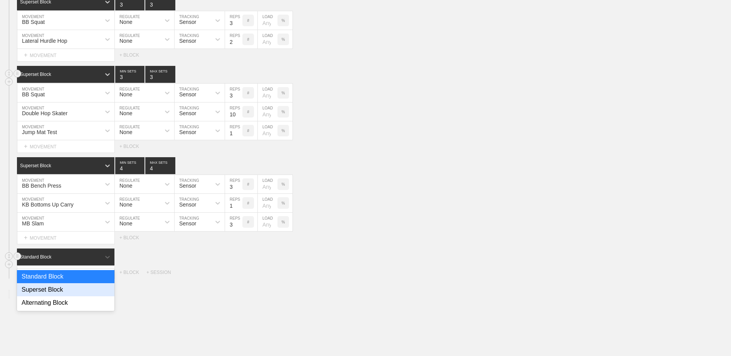
click at [73, 293] on div "Superset Block" at bounding box center [65, 289] width 97 height 13
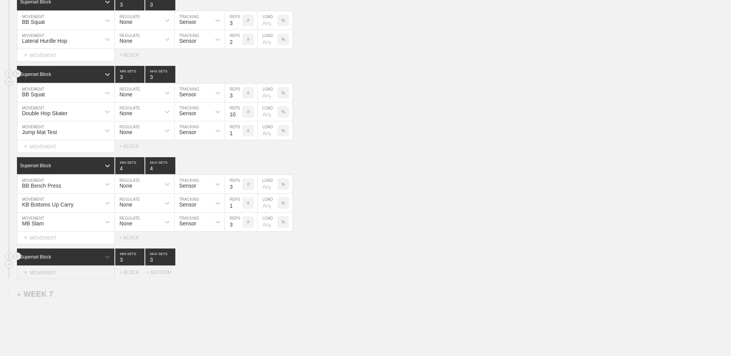
click at [68, 279] on div "+ MOVEMENT" at bounding box center [66, 272] width 98 height 13
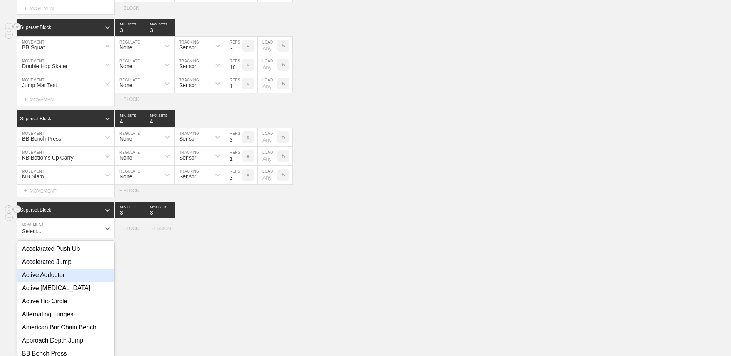
scroll to position [2491, 0]
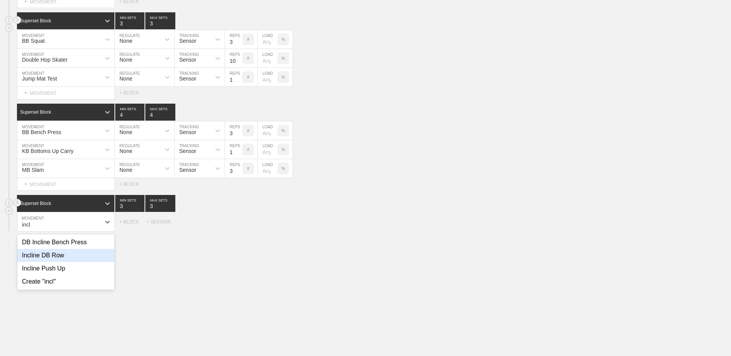
click at [62, 259] on div "Incline DB Row" at bounding box center [65, 255] width 97 height 13
type input "incl"
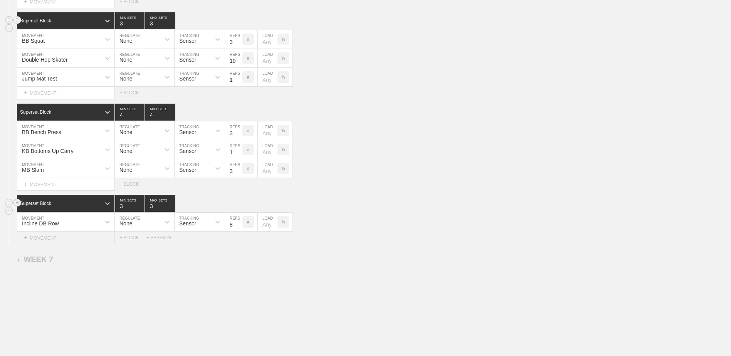
click at [65, 237] on div "+ MOVEMENT" at bounding box center [66, 238] width 98 height 13
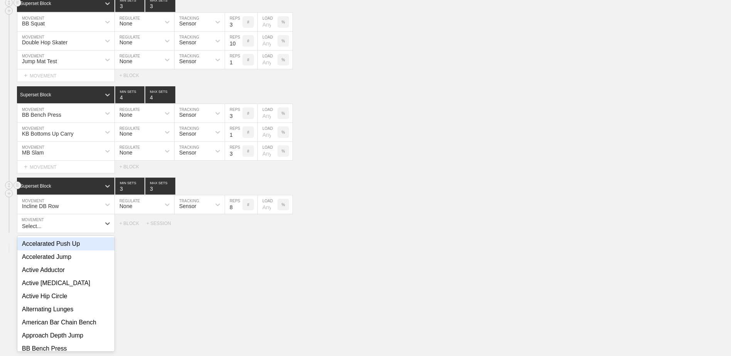
scroll to position [2510, 0]
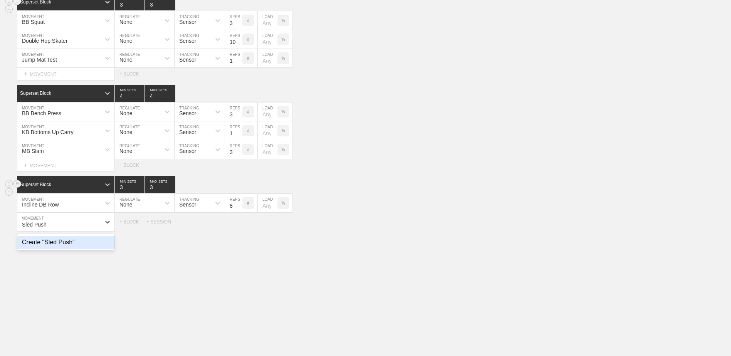
click at [64, 248] on div "Create "Sled Push"" at bounding box center [65, 242] width 97 height 13
type input "Sled Push"
click at [238, 228] on input "7" at bounding box center [233, 222] width 17 height 18
click at [238, 228] on input "6" at bounding box center [233, 222] width 17 height 18
click at [238, 228] on input "5" at bounding box center [233, 222] width 17 height 18
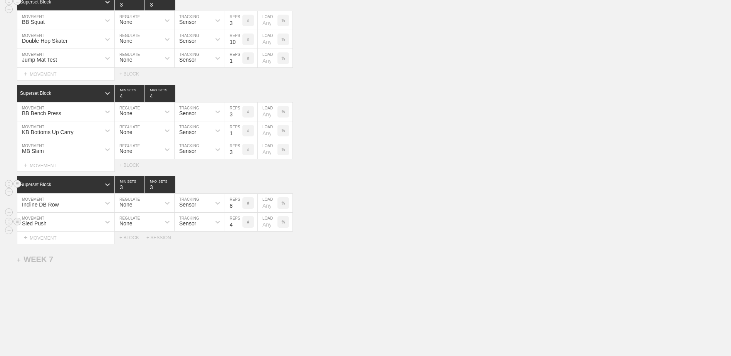
click at [238, 228] on input "4" at bounding box center [233, 222] width 17 height 18
click at [238, 228] on input "3" at bounding box center [233, 222] width 17 height 18
type input "2"
click at [238, 228] on input "2" at bounding box center [233, 222] width 17 height 18
click at [59, 242] on div "+ MOVEMENT" at bounding box center [66, 238] width 98 height 13
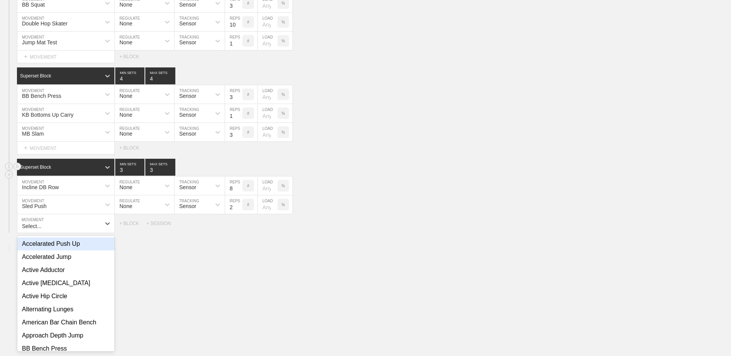
scroll to position [2529, 0]
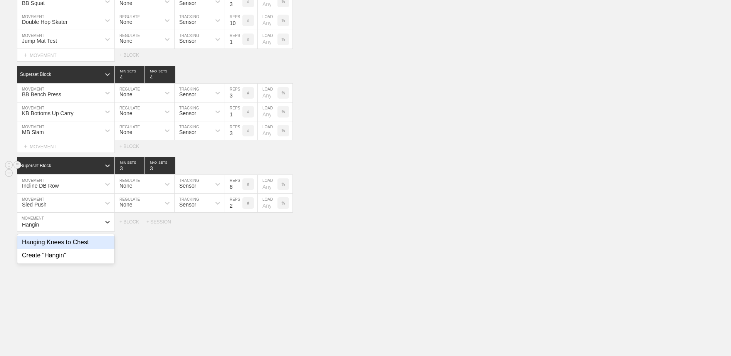
click at [59, 242] on div "Hanging Knees to Chest" at bounding box center [65, 242] width 97 height 13
type input "Hangin"
click at [238, 225] on input "9" at bounding box center [233, 222] width 17 height 18
click at [238, 225] on input "10" at bounding box center [233, 222] width 17 height 18
click at [238, 225] on input "11" at bounding box center [233, 222] width 17 height 18
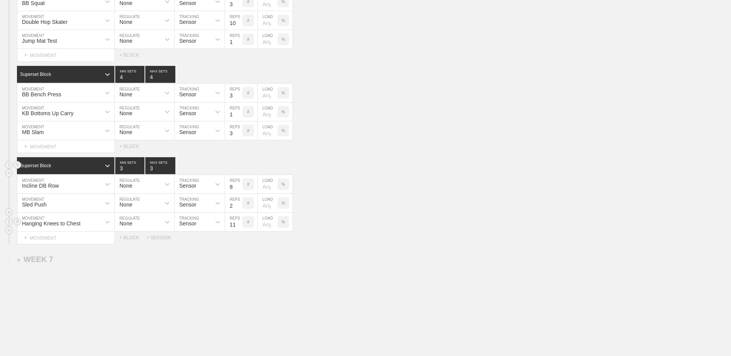
type input "12"
click at [238, 225] on input "12" at bounding box center [233, 222] width 17 height 18
